Goal: Task Accomplishment & Management: Manage account settings

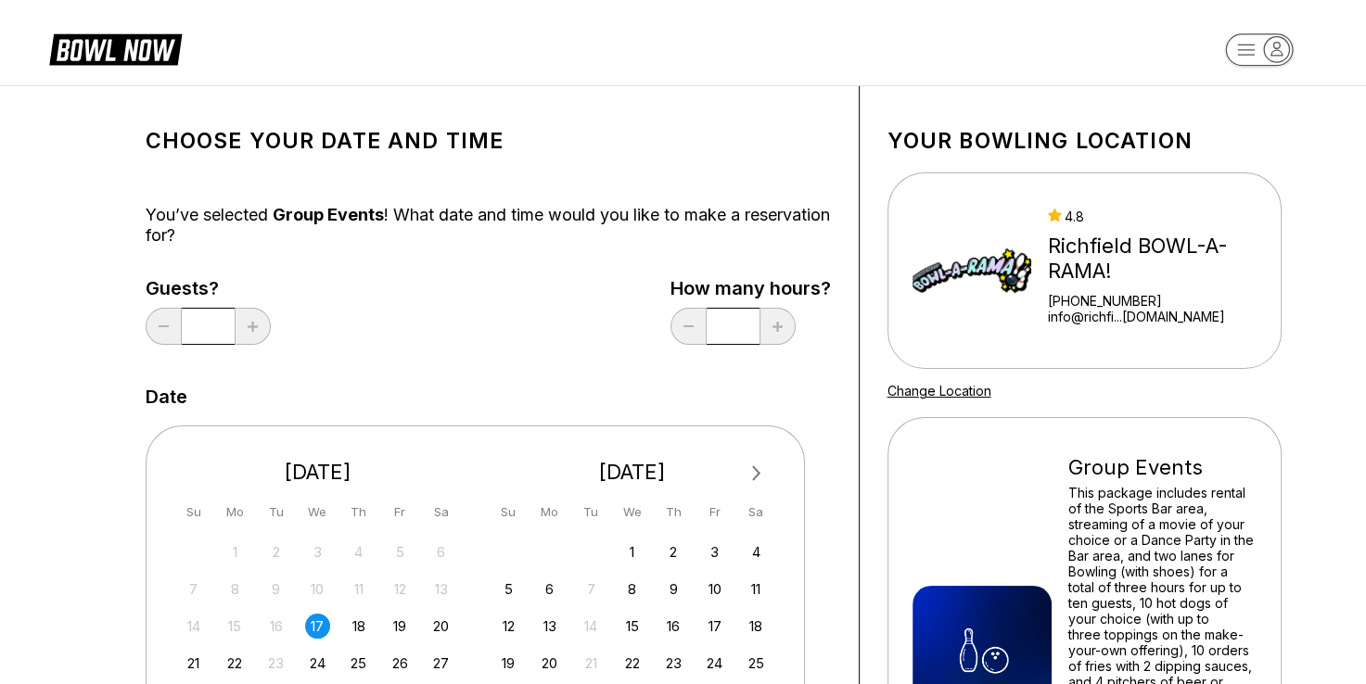
click at [161, 54] on icon at bounding box center [115, 48] width 133 height 35
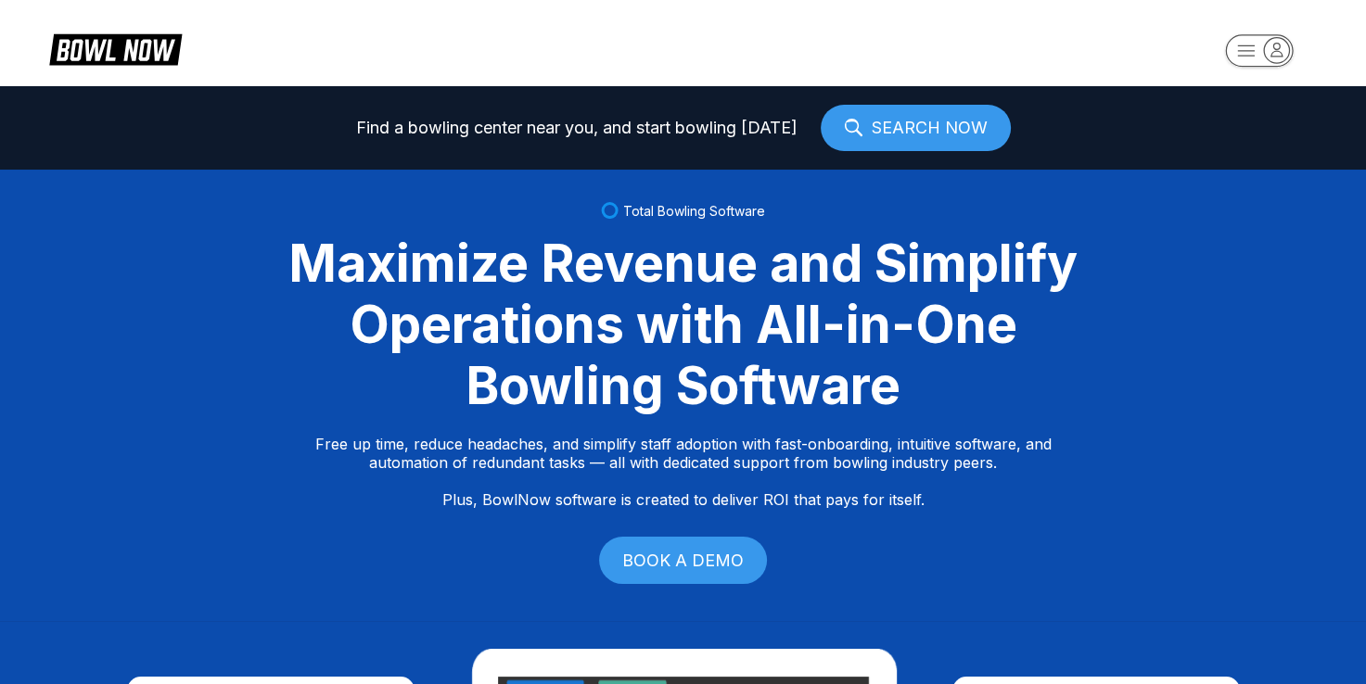
click at [1280, 56] on icon "button" at bounding box center [1276, 49] width 11 height 13
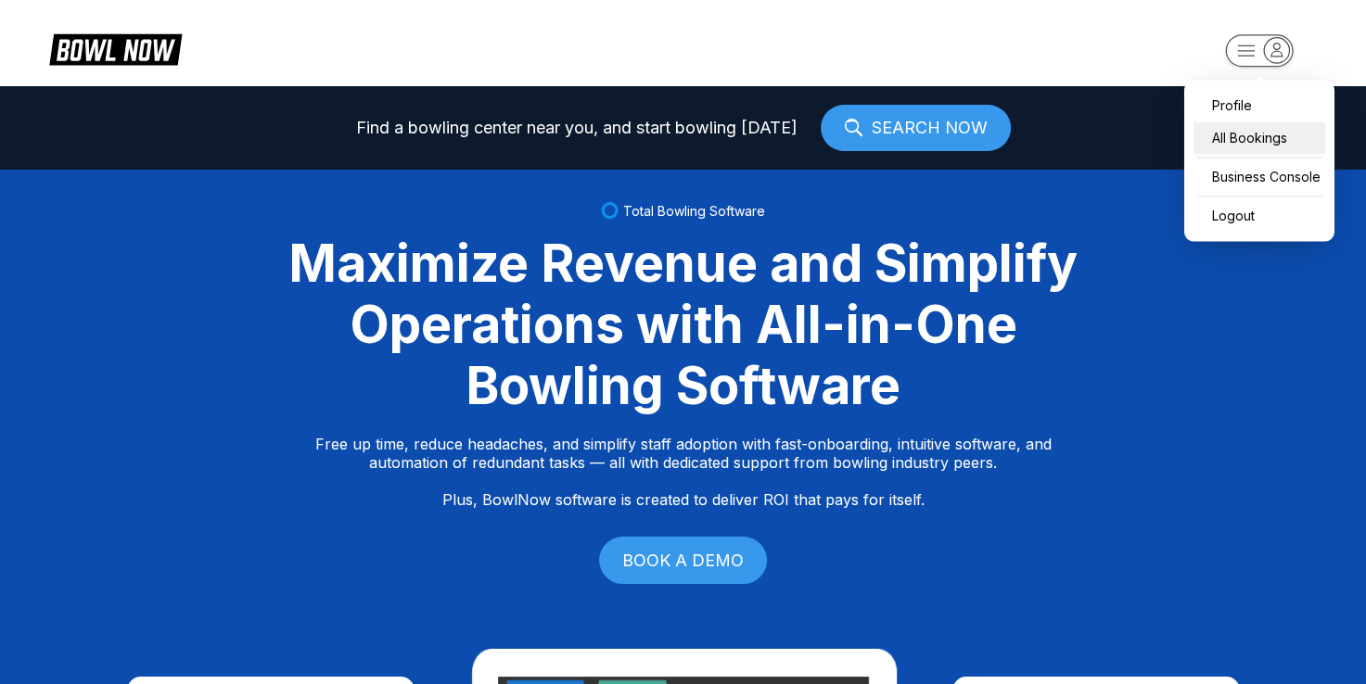
click at [1241, 143] on div "All Bookings" at bounding box center [1259, 137] width 132 height 32
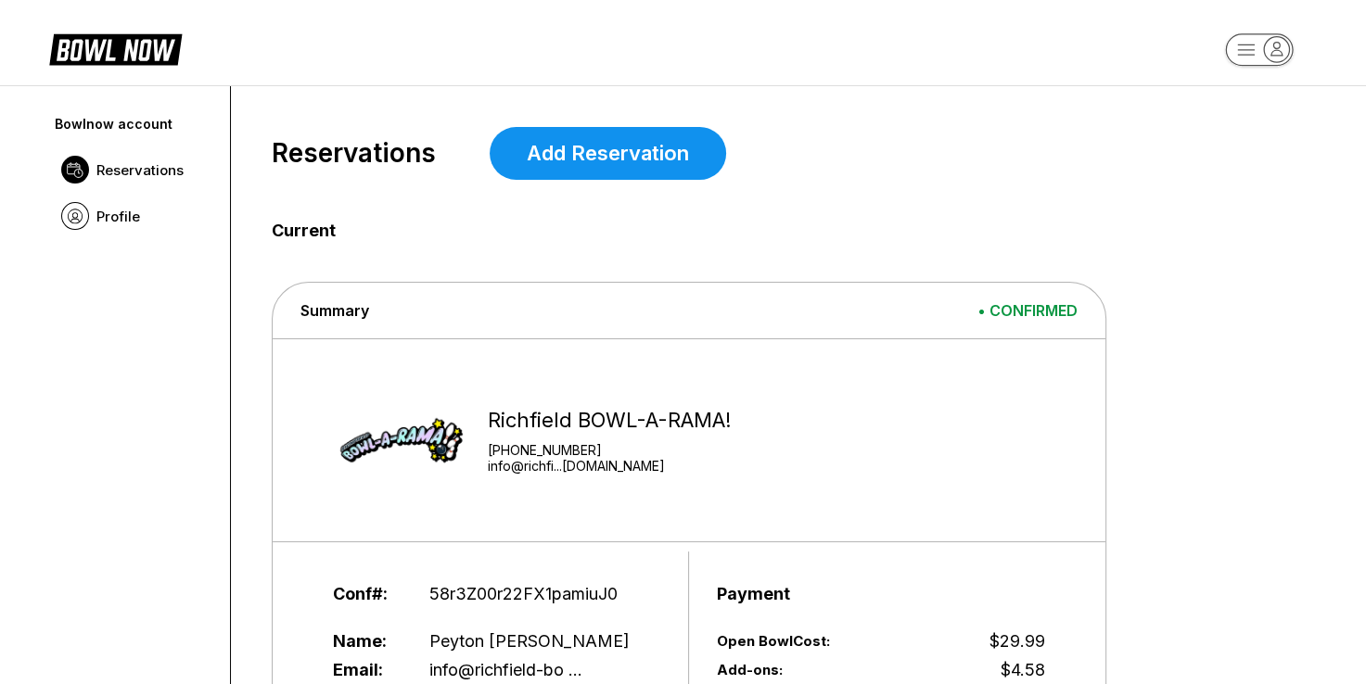
click at [1271, 50] on icon "button" at bounding box center [1276, 49] width 25 height 25
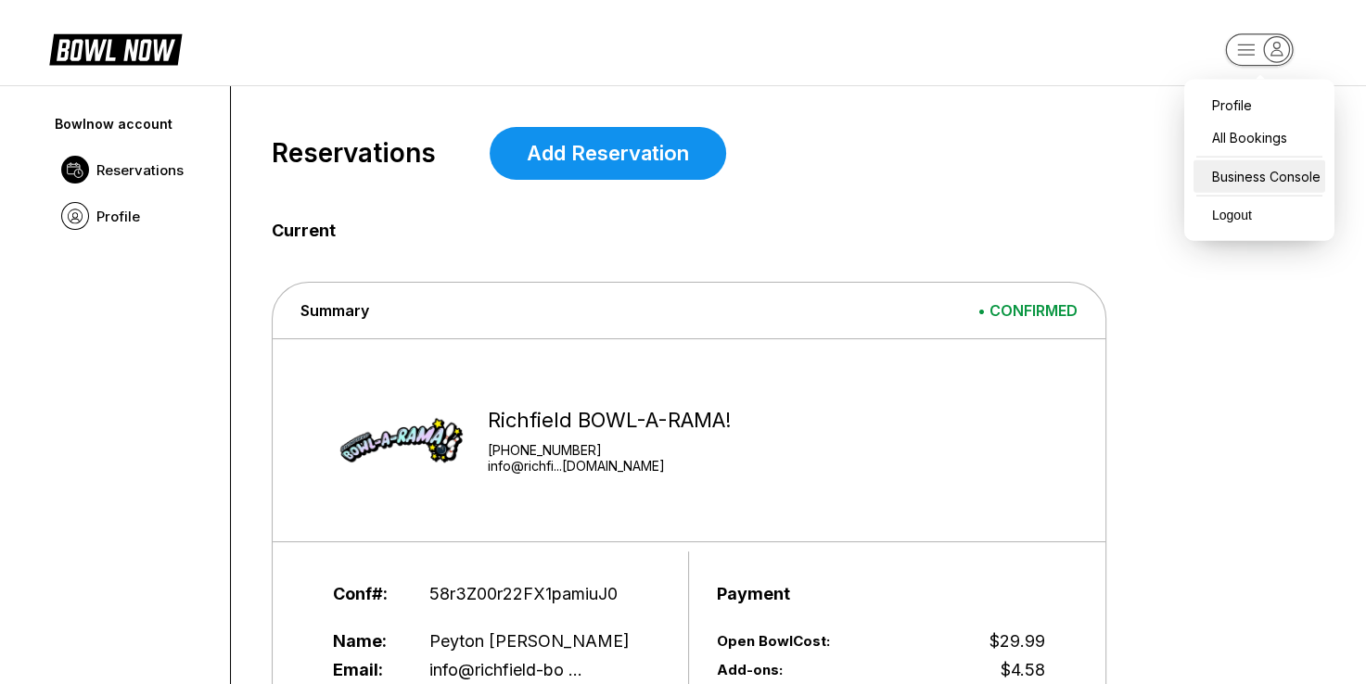
click at [1246, 172] on div "Business Console" at bounding box center [1259, 176] width 132 height 32
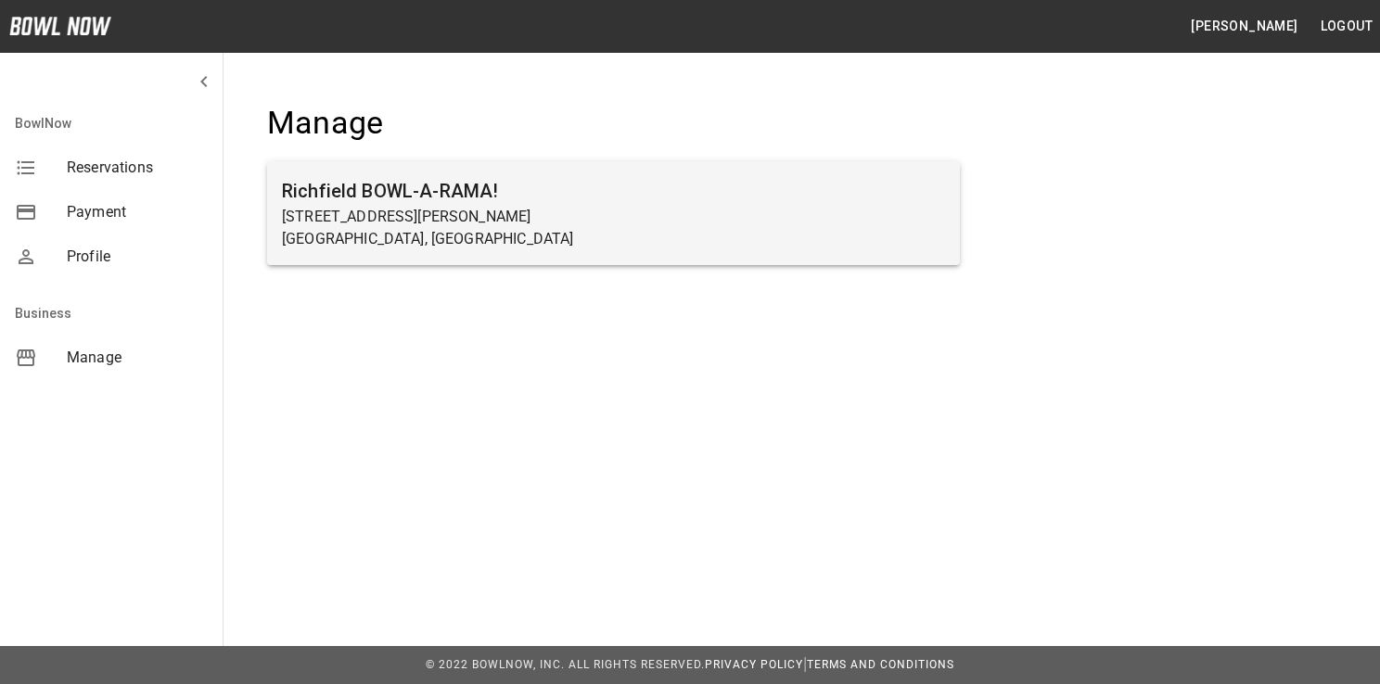
click at [423, 197] on h6 "Richfield BOWL-A-RAMA!" at bounding box center [613, 191] width 663 height 30
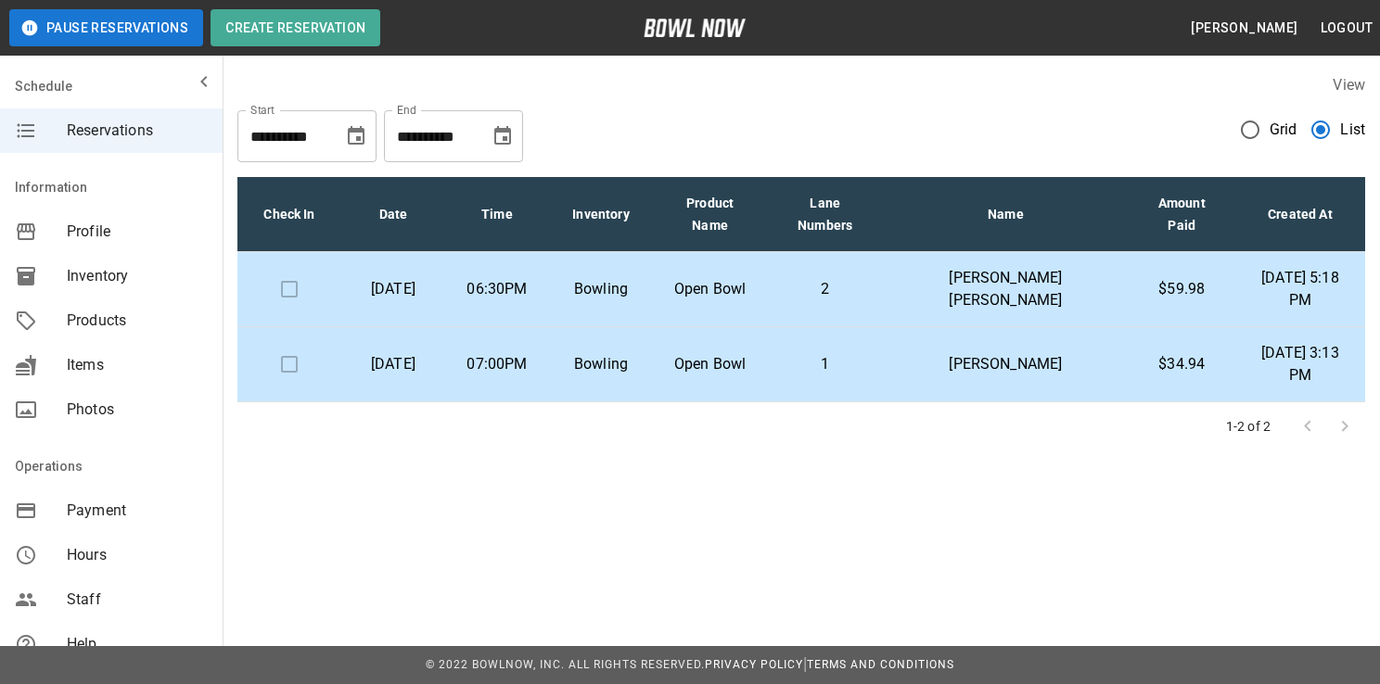
click at [1031, 284] on p "Lisa Curry Curry" at bounding box center [1005, 289] width 215 height 45
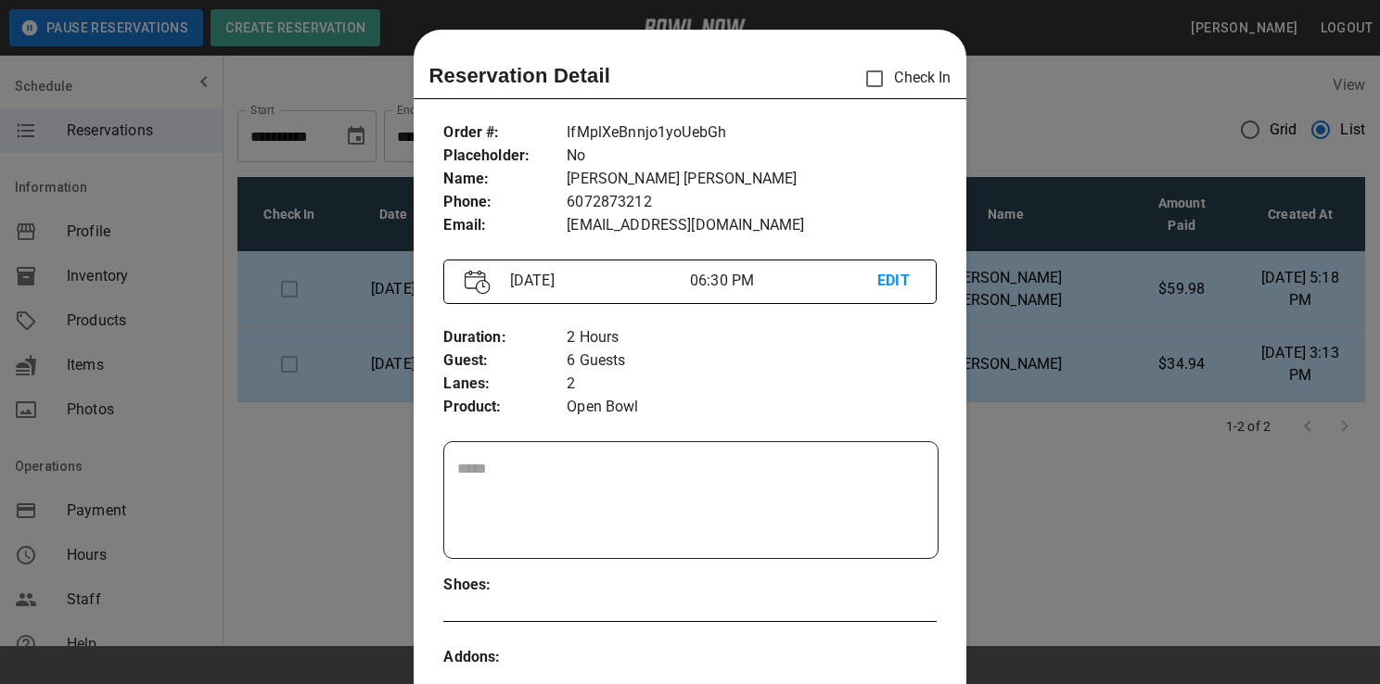
scroll to position [30, 0]
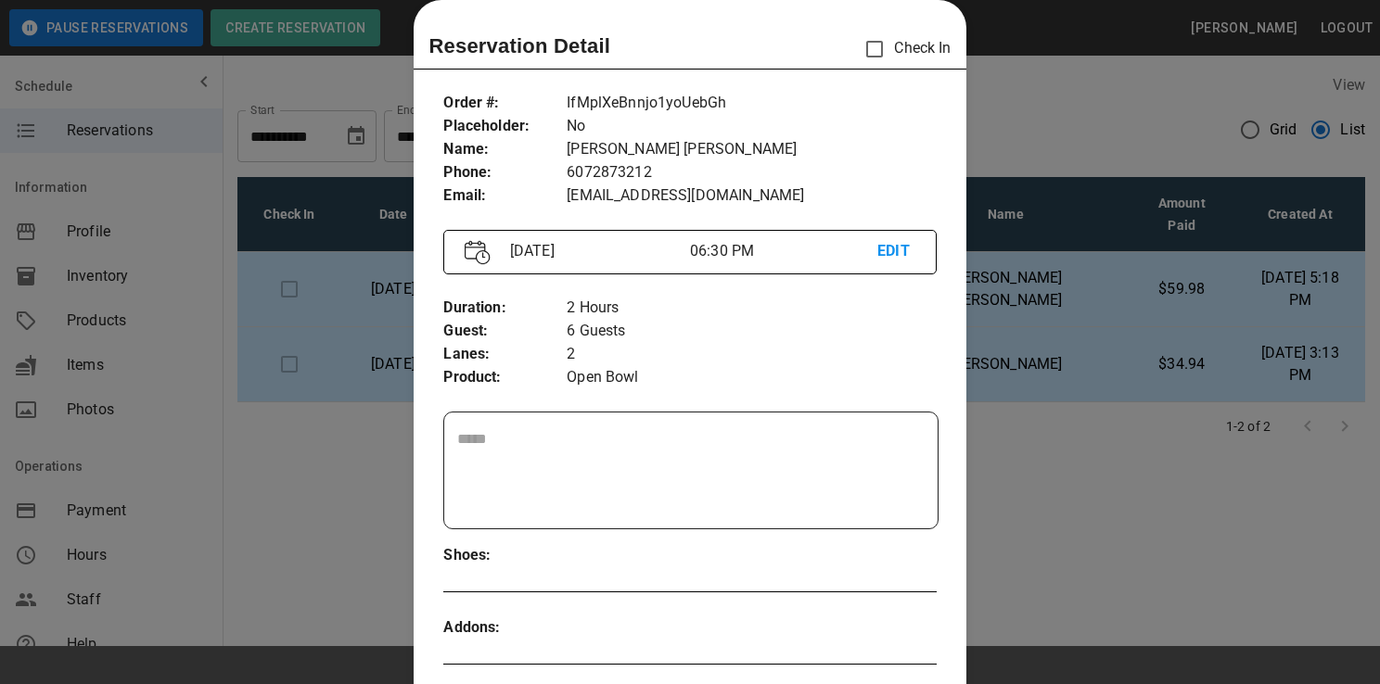
click at [888, 250] on p "EDIT" at bounding box center [895, 251] width 37 height 23
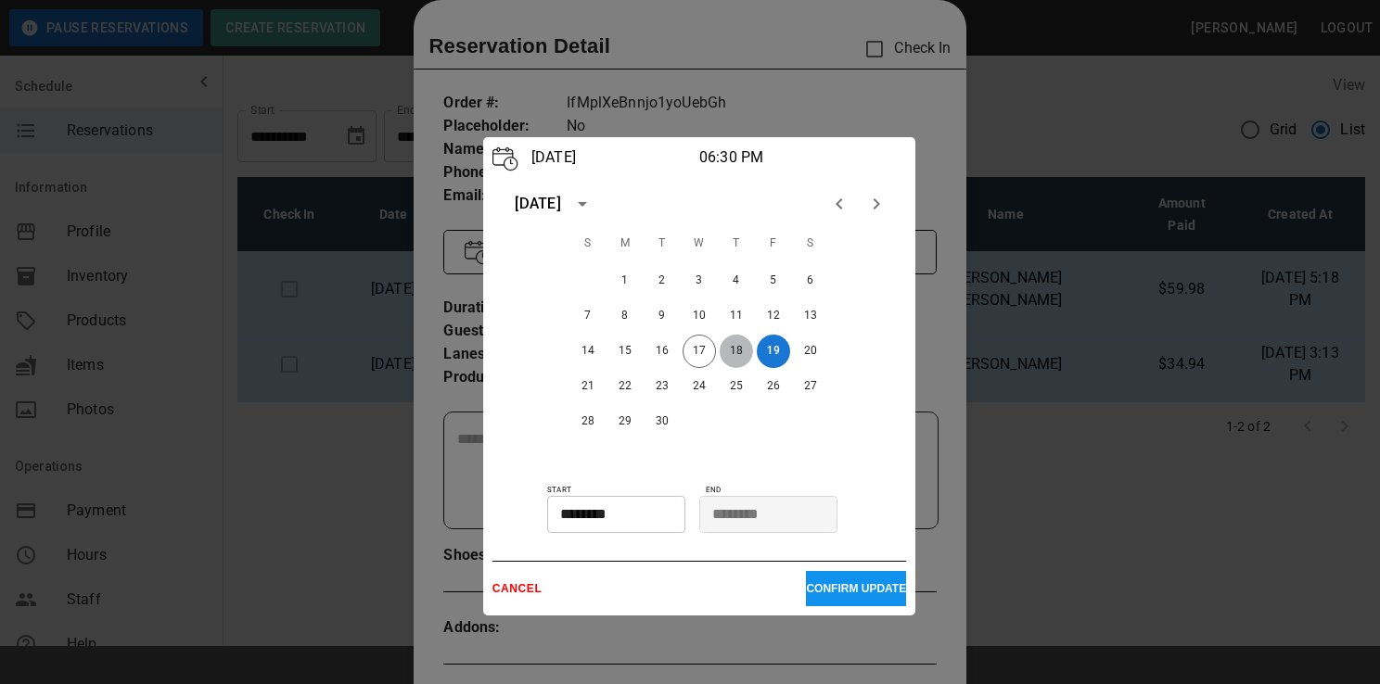
click at [734, 350] on button "18" at bounding box center [735, 351] width 33 height 33
click at [814, 587] on p "CONFIRM UPDATE" at bounding box center [856, 588] width 100 height 13
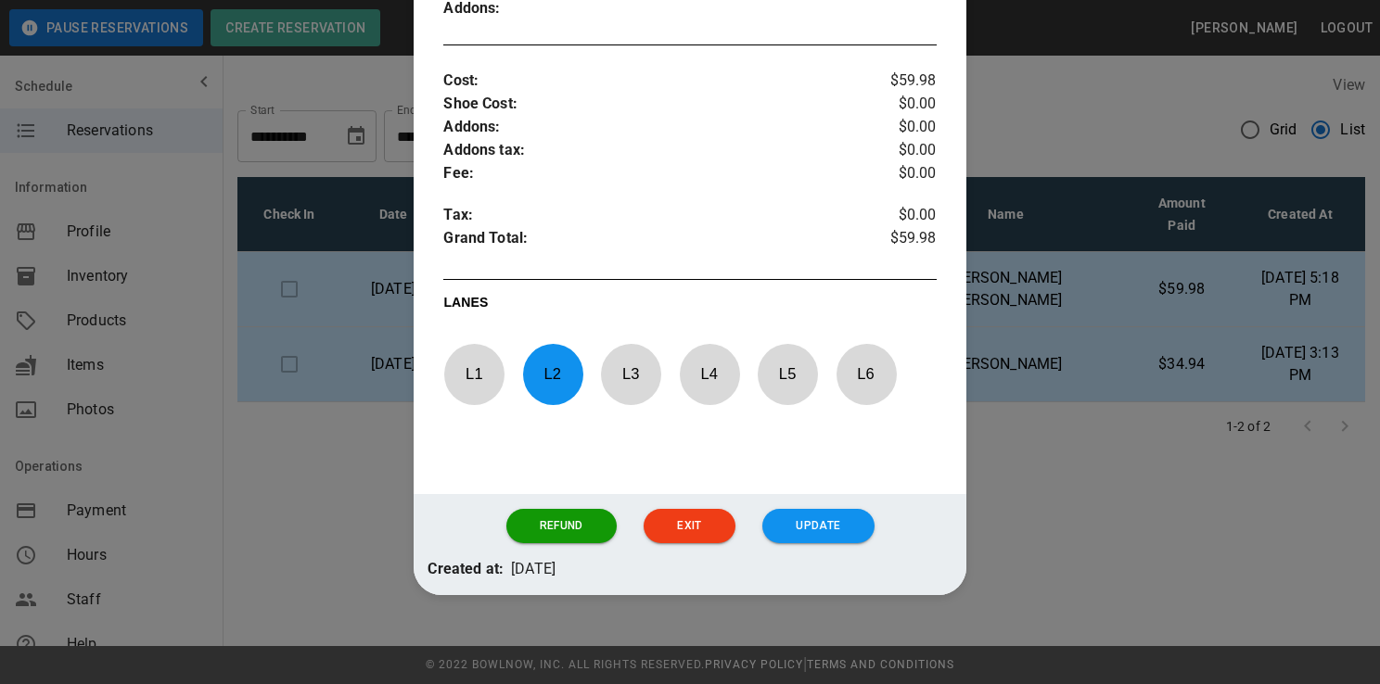
scroll to position [651, 0]
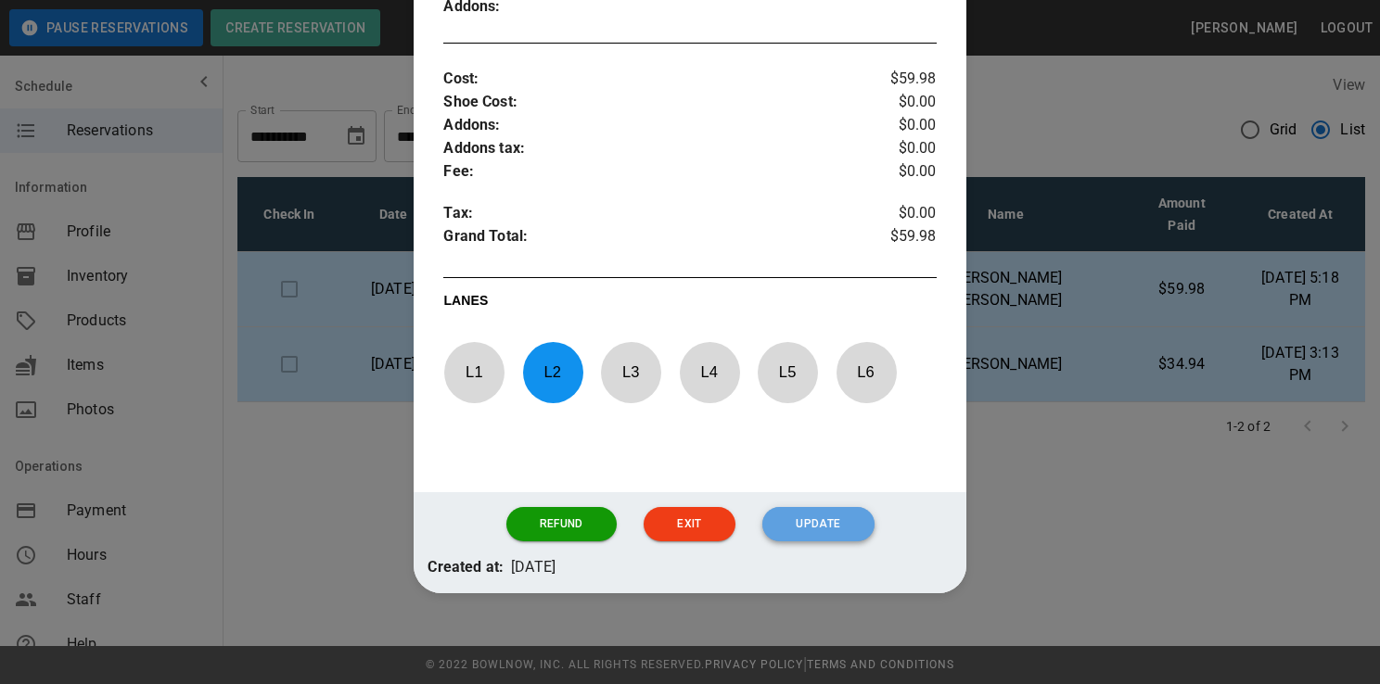
click at [823, 532] on button "Update" at bounding box center [817, 524] width 111 height 34
